Goal: Task Accomplishment & Management: Use online tool/utility

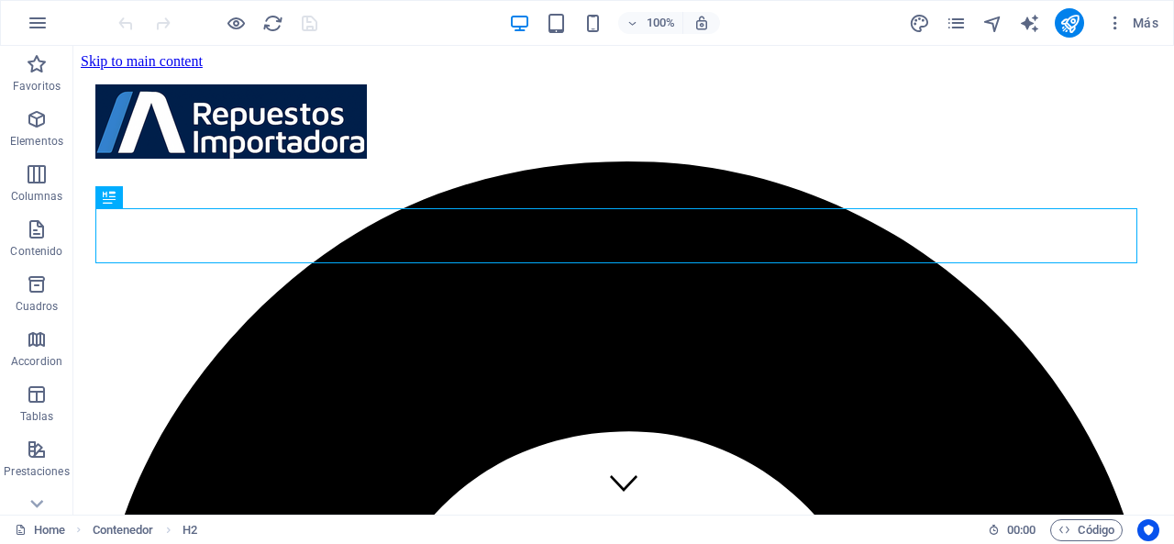
scroll to position [420, 0]
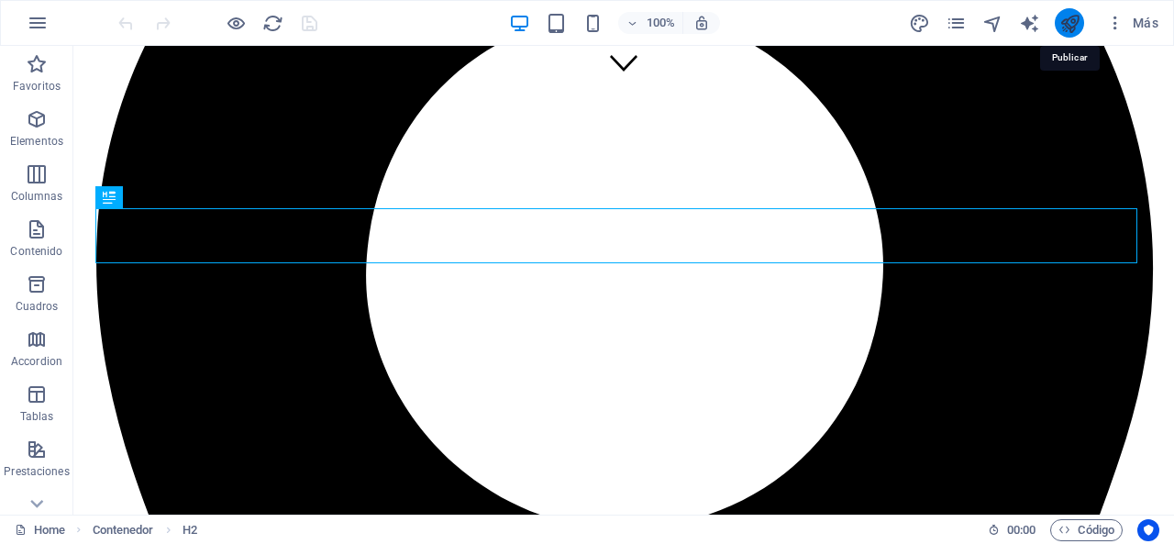
click at [1075, 21] on icon "publish" at bounding box center [1069, 23] width 21 height 21
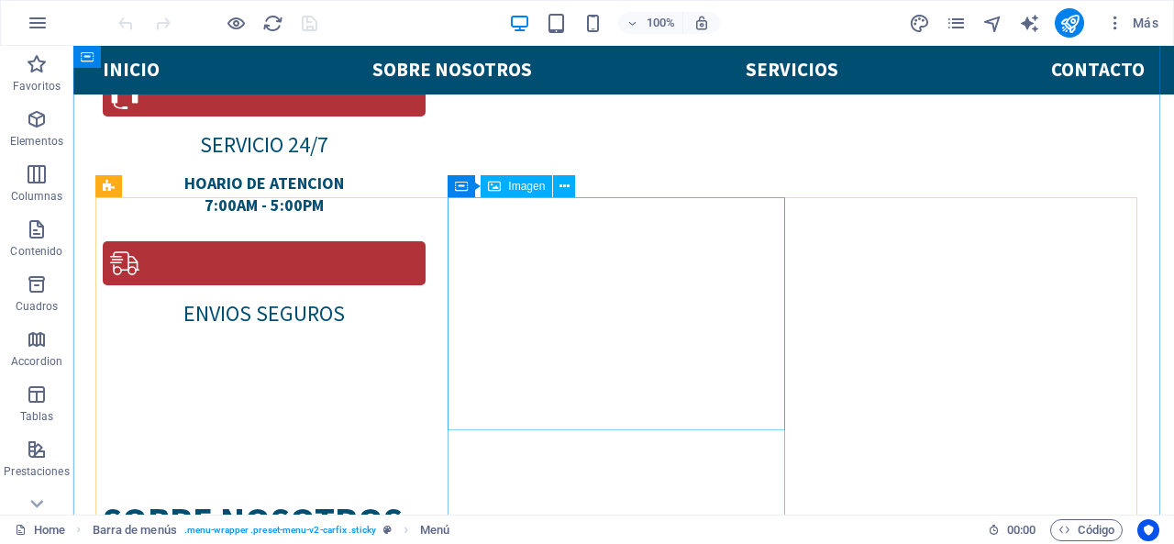
scroll to position [1337, 0]
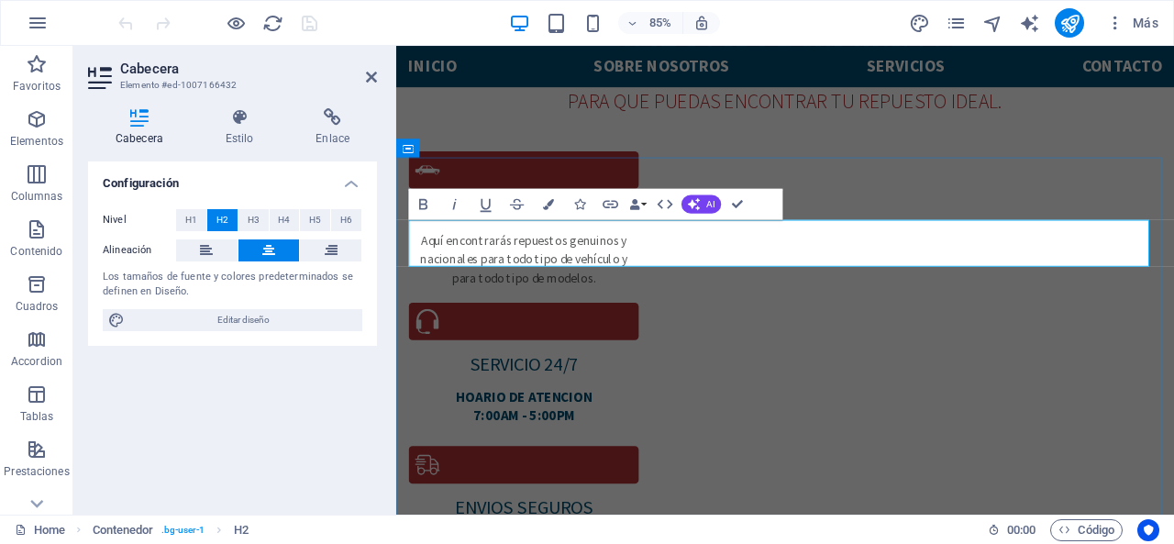
scroll to position [1399, 0]
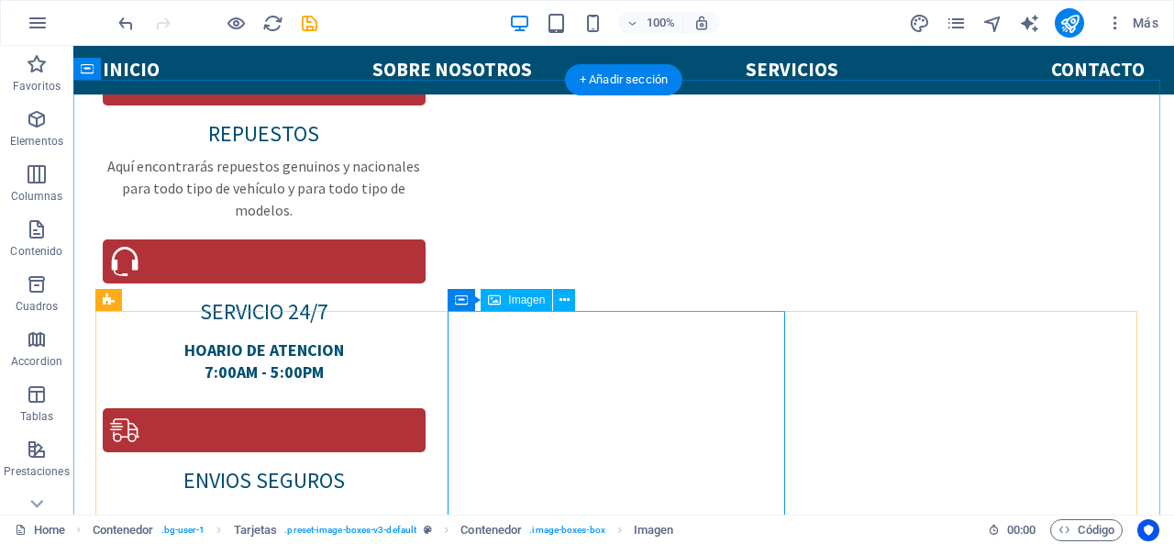
scroll to position [1407, 0]
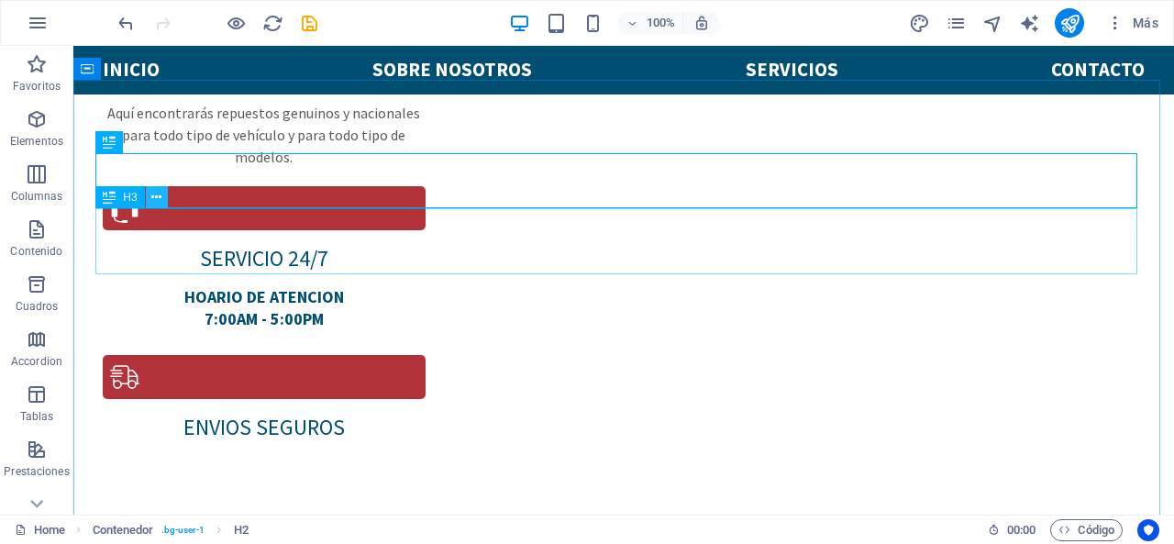
click at [159, 203] on icon at bounding box center [156, 197] width 10 height 19
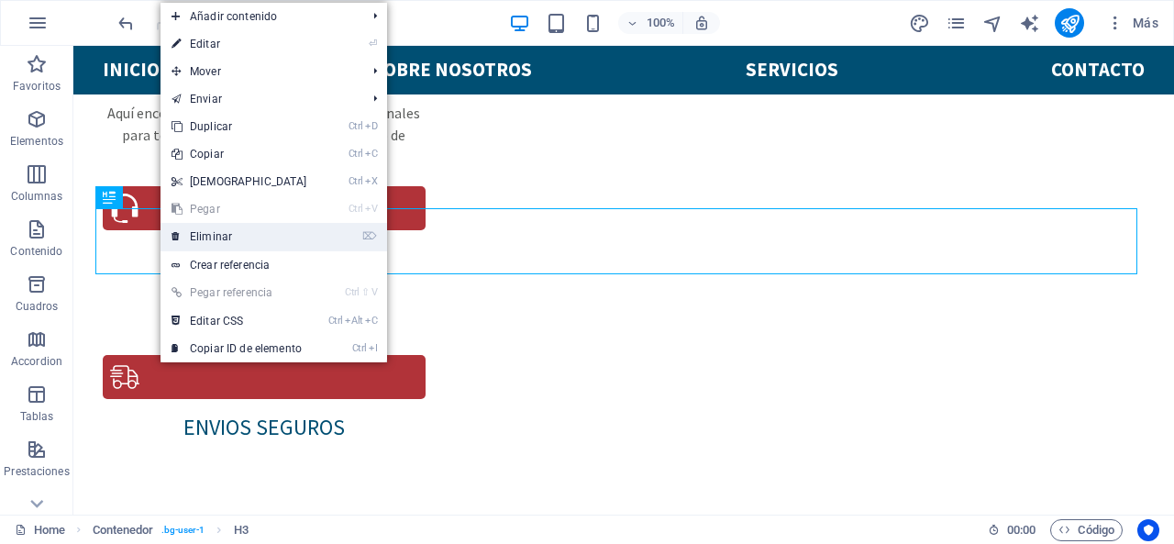
click at [218, 236] on link "⌦ Eliminar" at bounding box center [239, 237] width 158 height 28
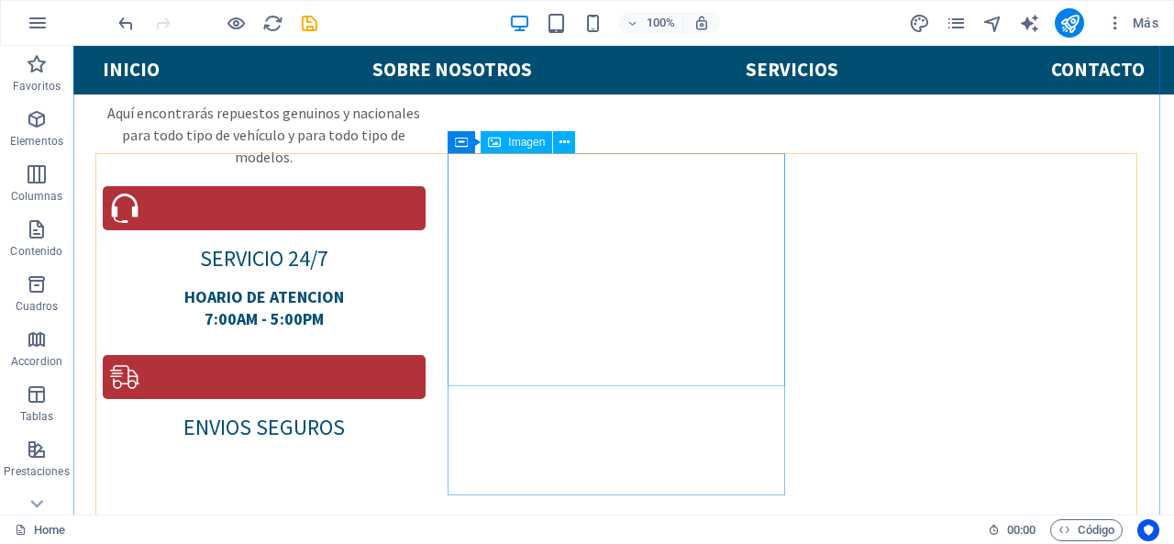
scroll to position [1498, 0]
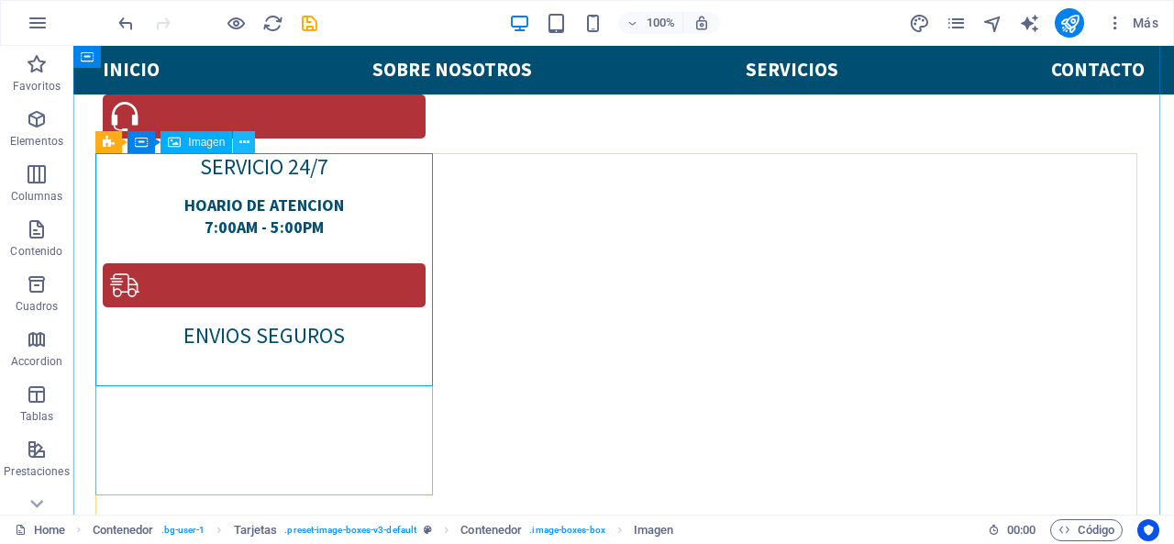
click at [241, 133] on icon at bounding box center [244, 142] width 10 height 19
click at [302, 144] on icon at bounding box center [301, 142] width 8 height 19
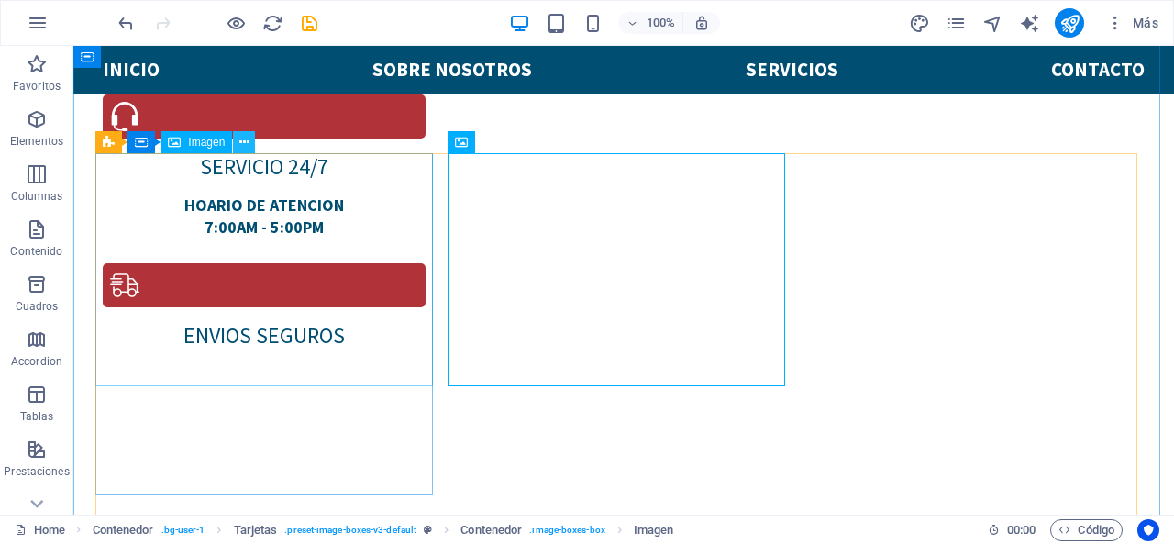
click at [243, 139] on icon at bounding box center [244, 142] width 10 height 19
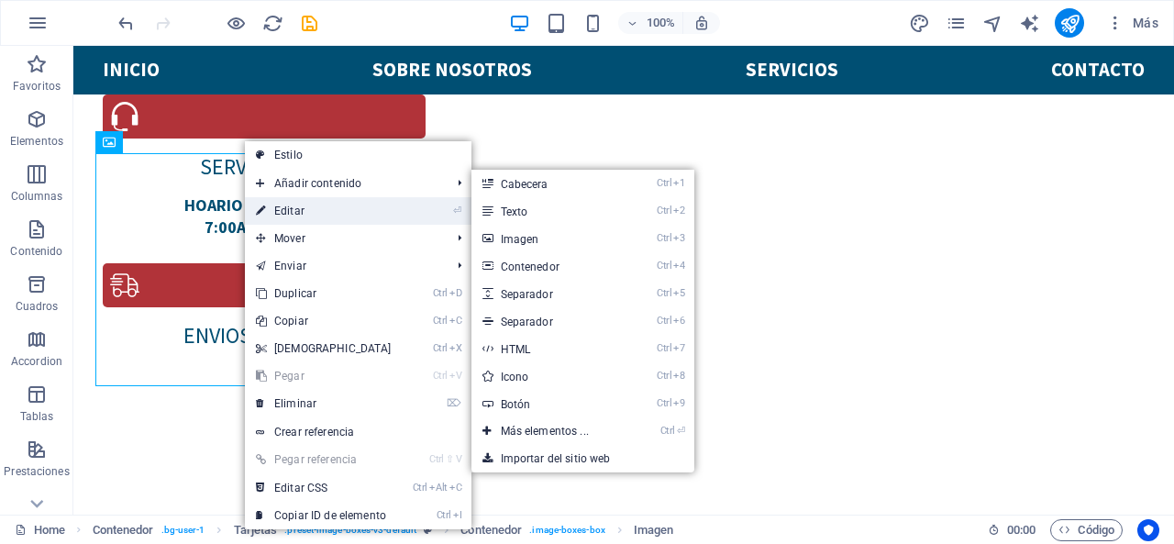
click at [265, 203] on icon at bounding box center [260, 211] width 9 height 28
select select "%"
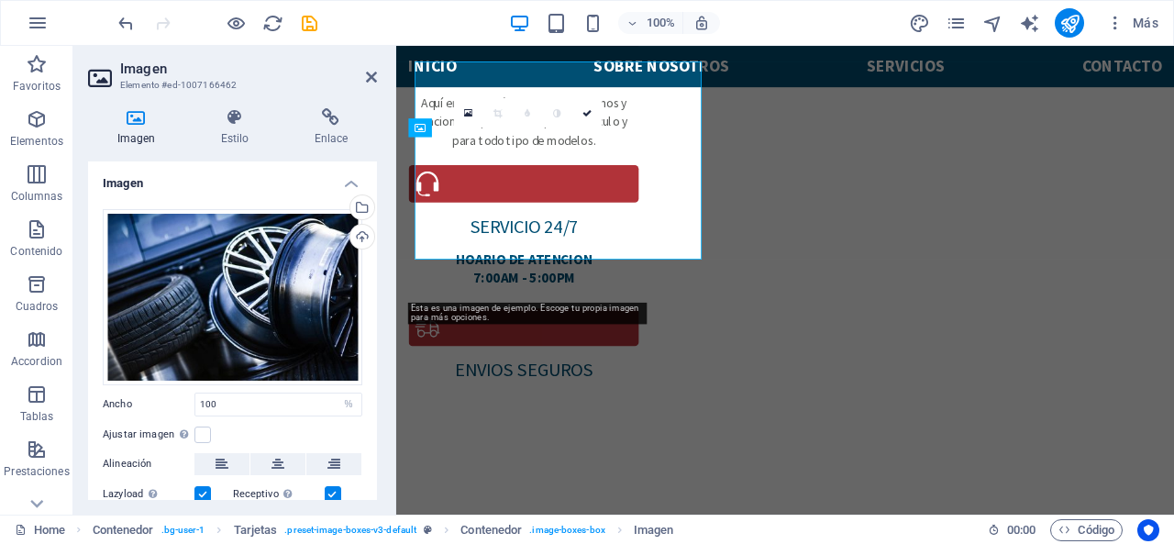
scroll to position [1588, 0]
